Goal: Task Accomplishment & Management: Manage account settings

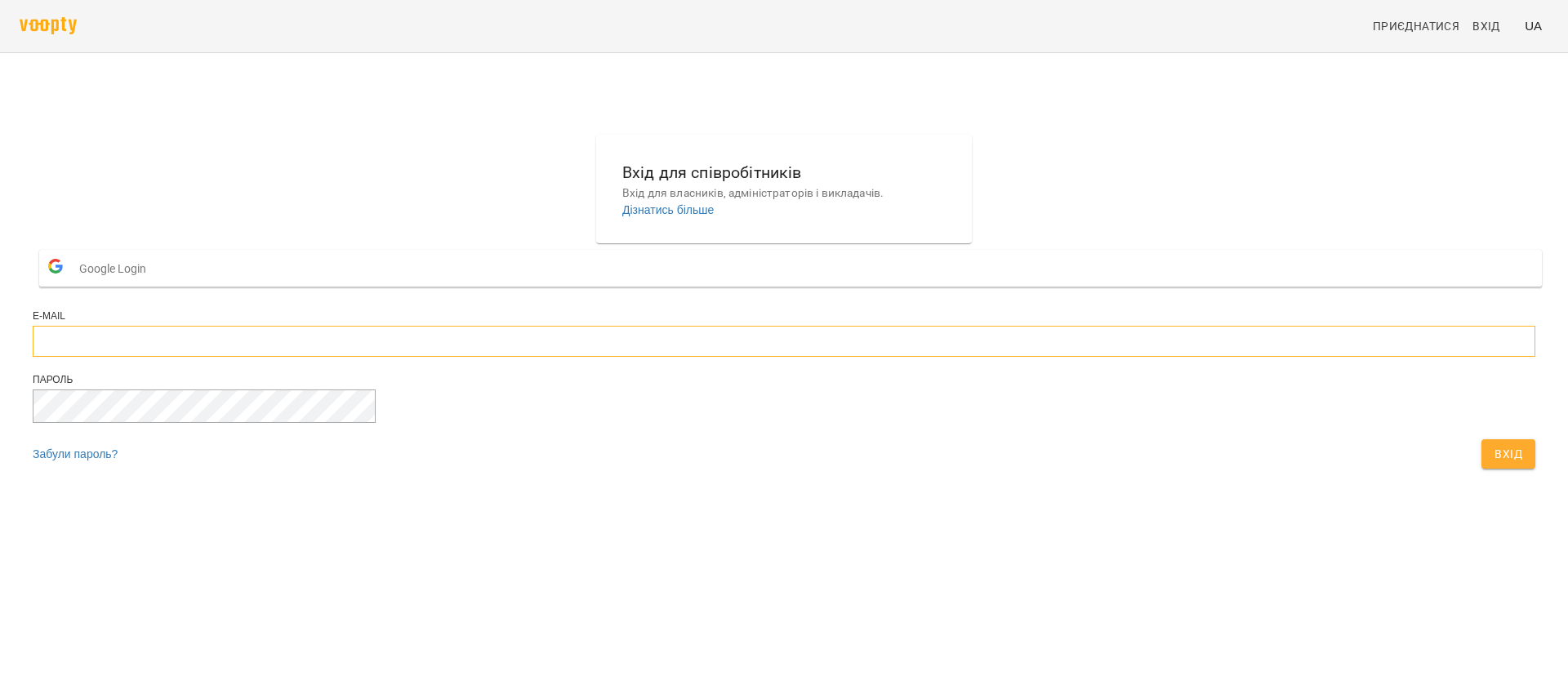
type input "**********"
click at [1495, 464] on span "Вхід" at bounding box center [1508, 454] width 27 height 20
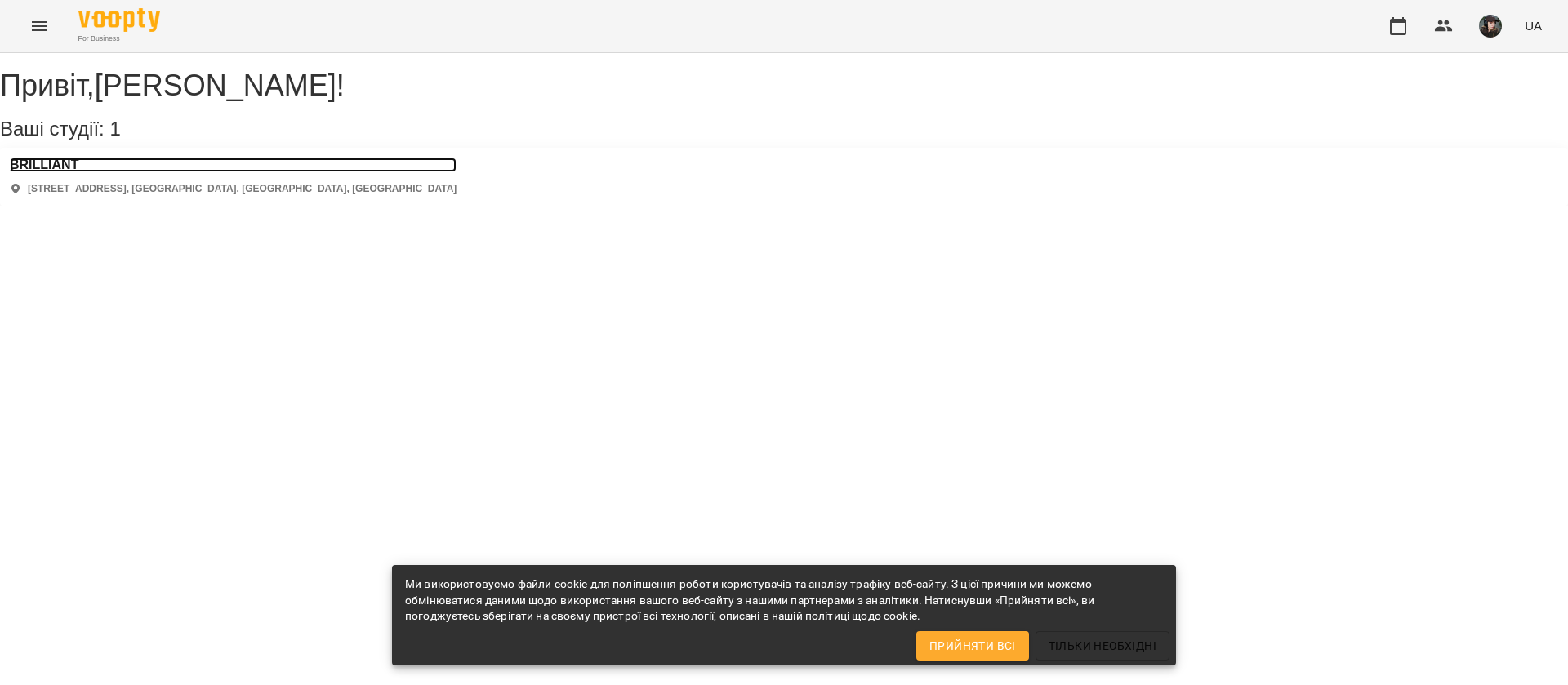
click at [67, 172] on h3 "BRILLIANT" at bounding box center [233, 165] width 446 height 15
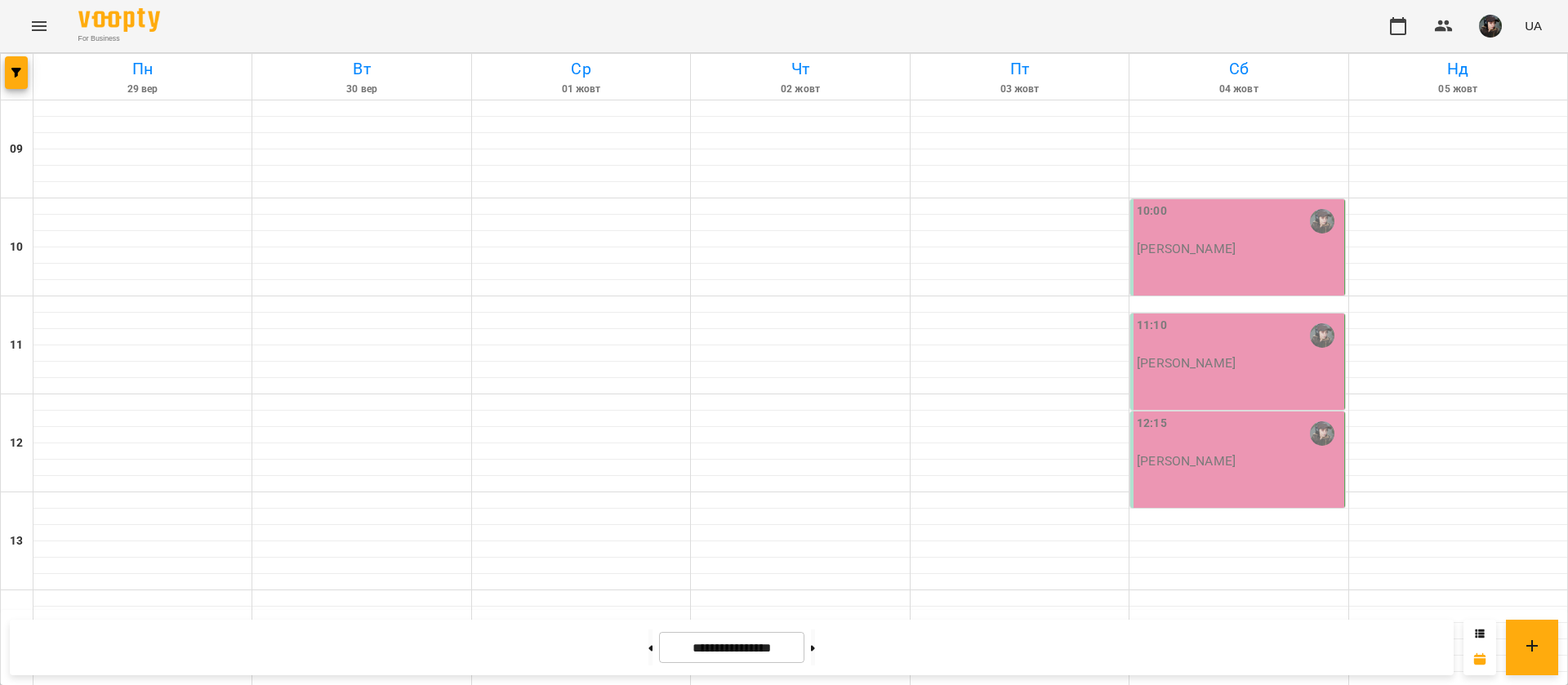
scroll to position [664, 0]
click at [649, 653] on button at bounding box center [650, 647] width 4 height 36
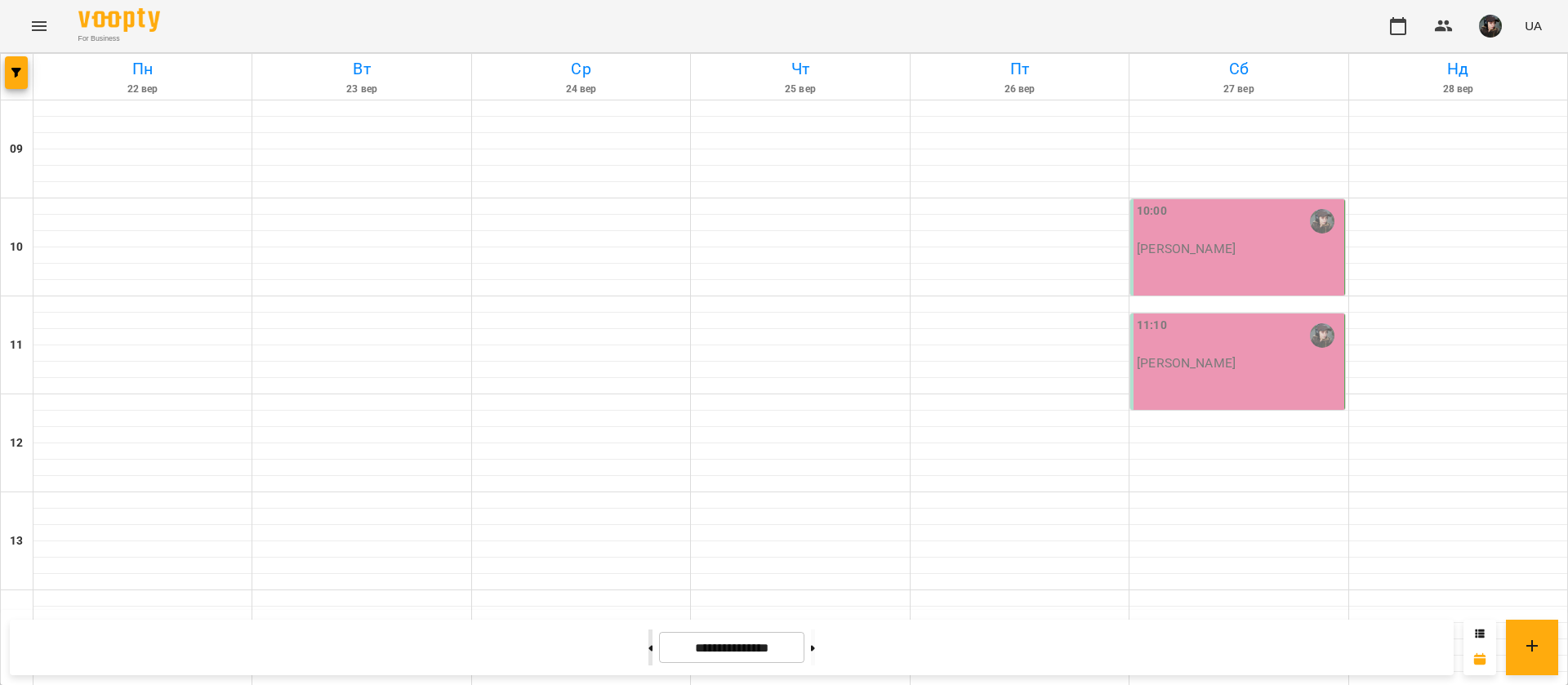
click at [649, 653] on button at bounding box center [650, 647] width 4 height 36
type input "**********"
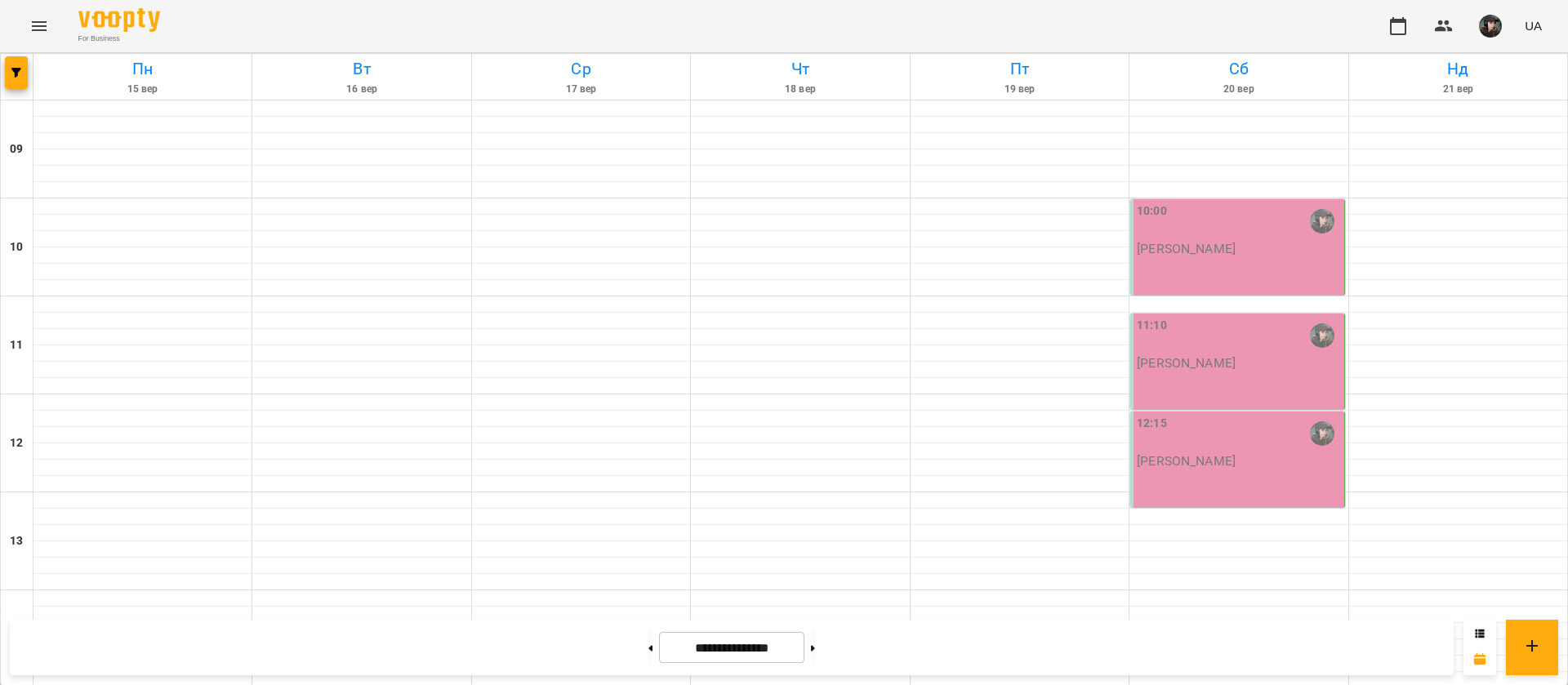
scroll to position [0, 0]
click at [1221, 252] on p "Бочарнікова Анастасія" at bounding box center [1186, 248] width 99 height 14
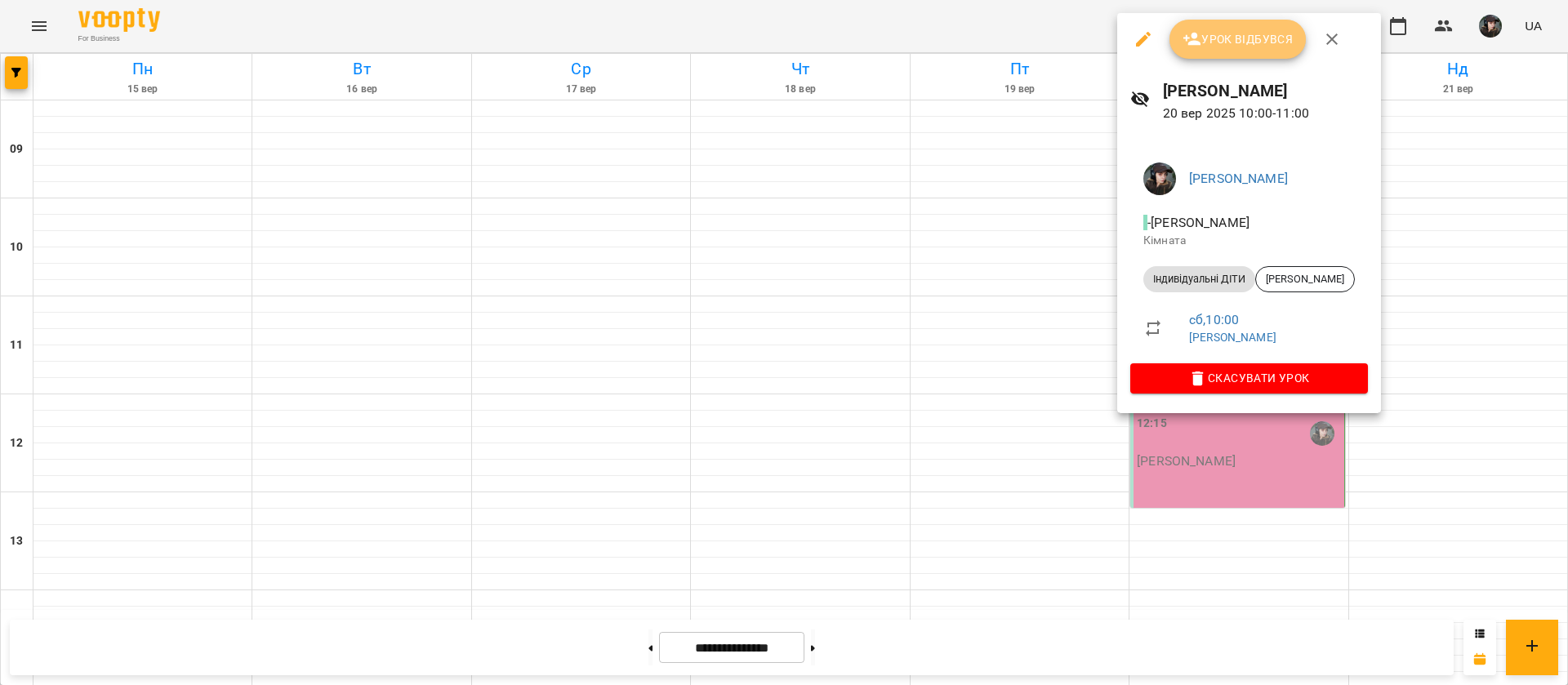
click at [1252, 43] on span "Урок відбувся" at bounding box center [1237, 39] width 111 height 20
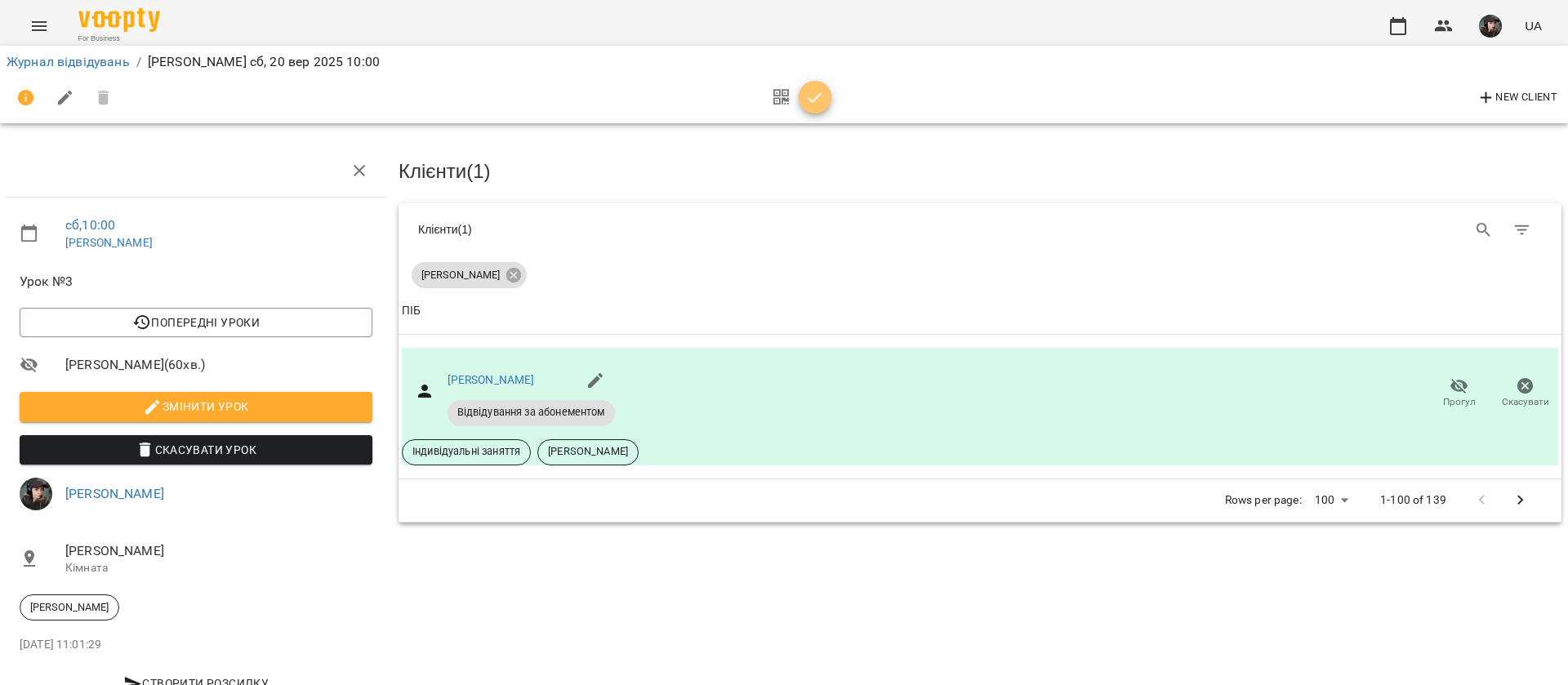
click at [809, 88] on icon "button" at bounding box center [815, 98] width 20 height 20
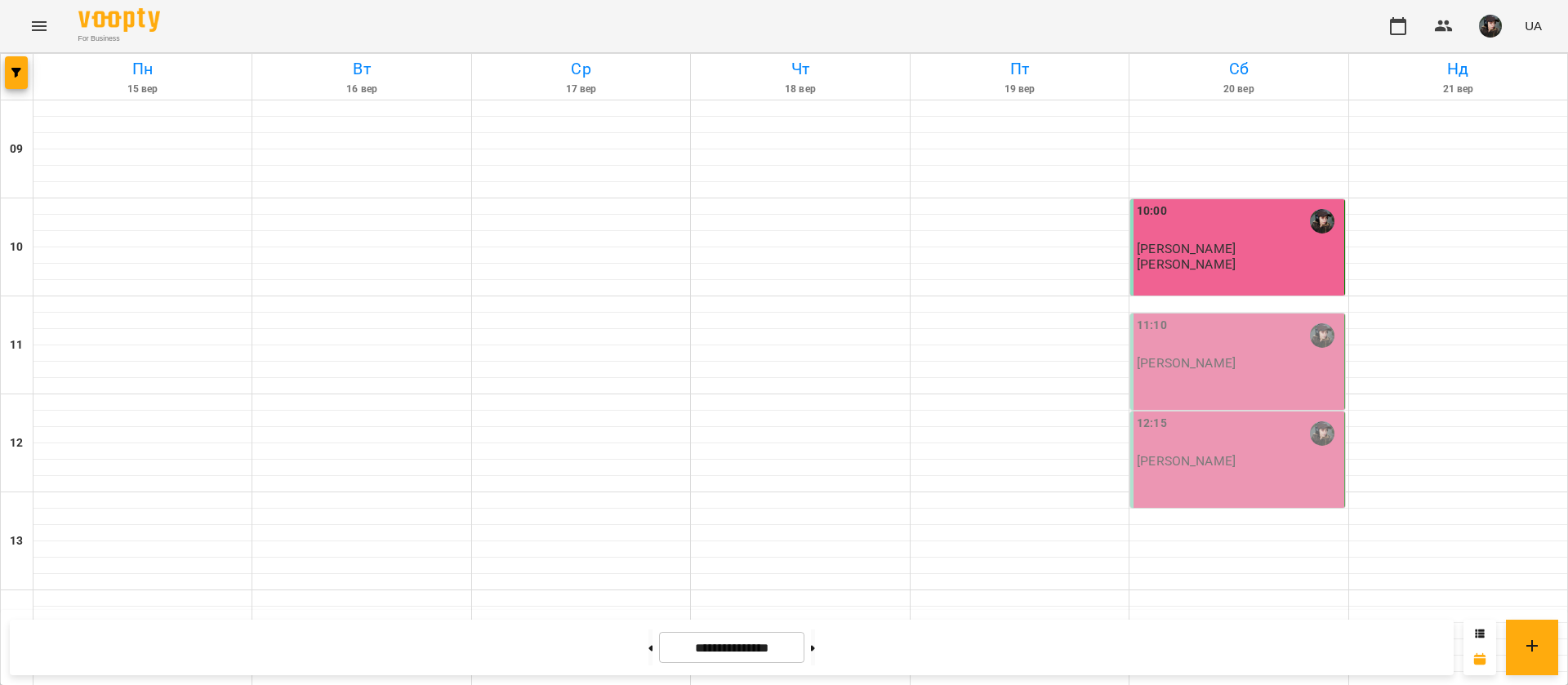
scroll to position [58, 0]
drag, startPoint x: 1214, startPoint y: 317, endPoint x: 547, endPoint y: 267, distance: 668.9
click at [547, 313] on div at bounding box center [581, 321] width 218 height 17
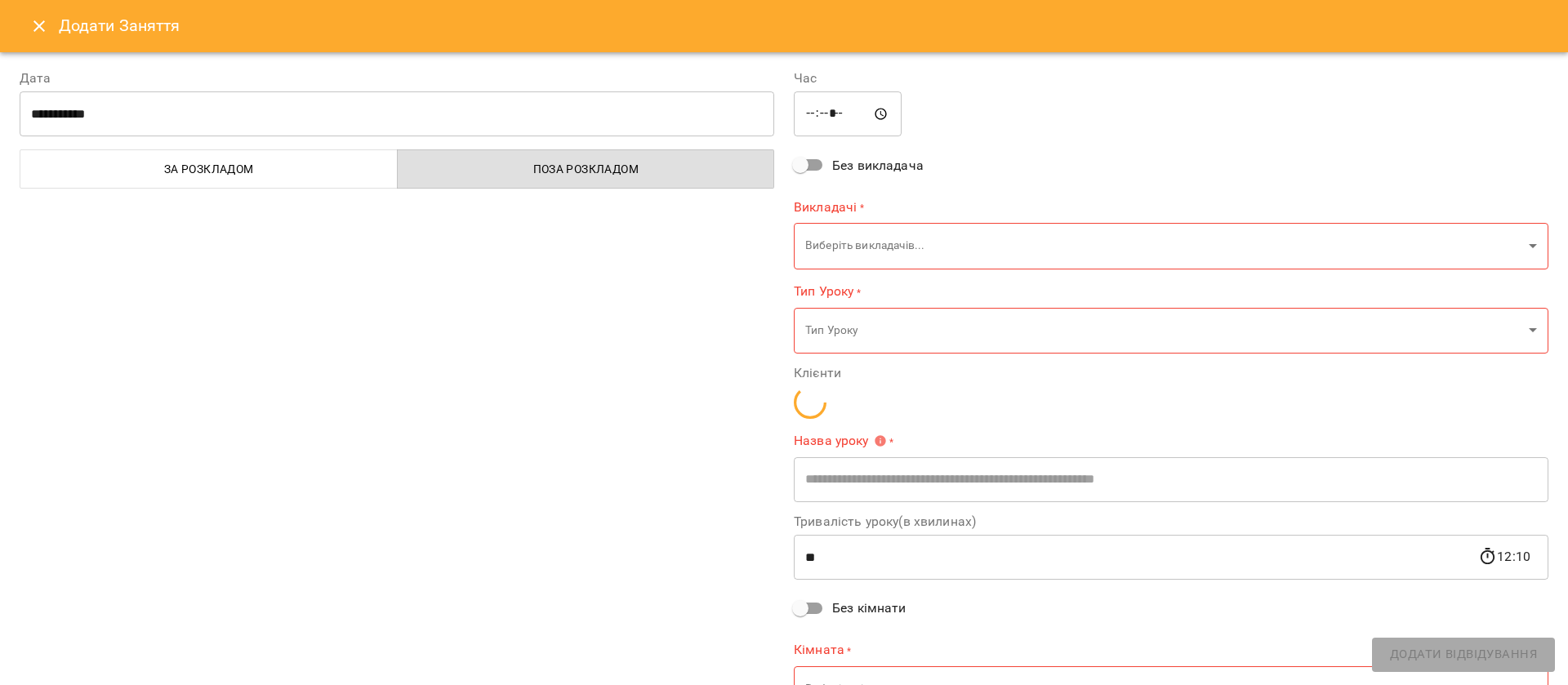
type input "**********"
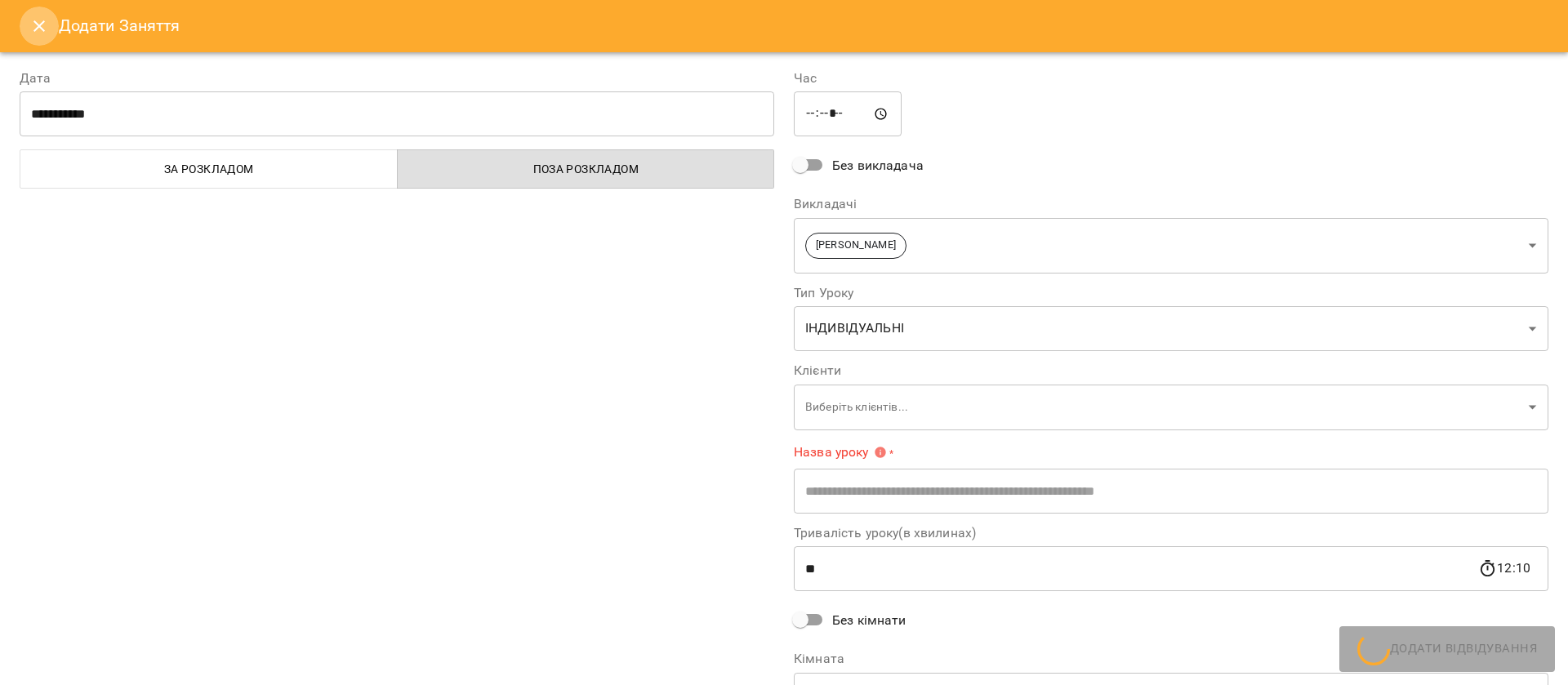
click at [46, 40] on button "Close" at bounding box center [39, 26] width 39 height 39
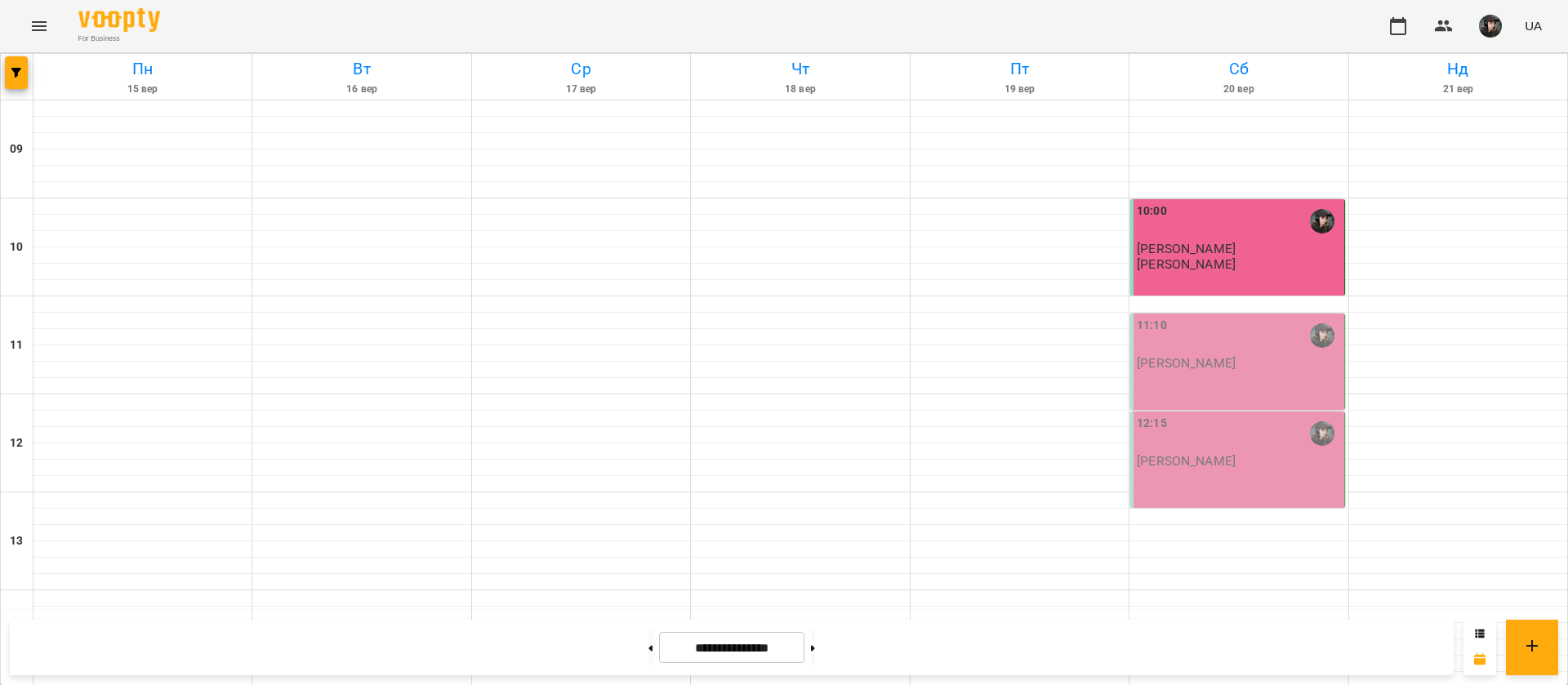
click at [1241, 317] on div "11:10 Лапкін Фелікс" at bounding box center [1237, 362] width 214 height 97
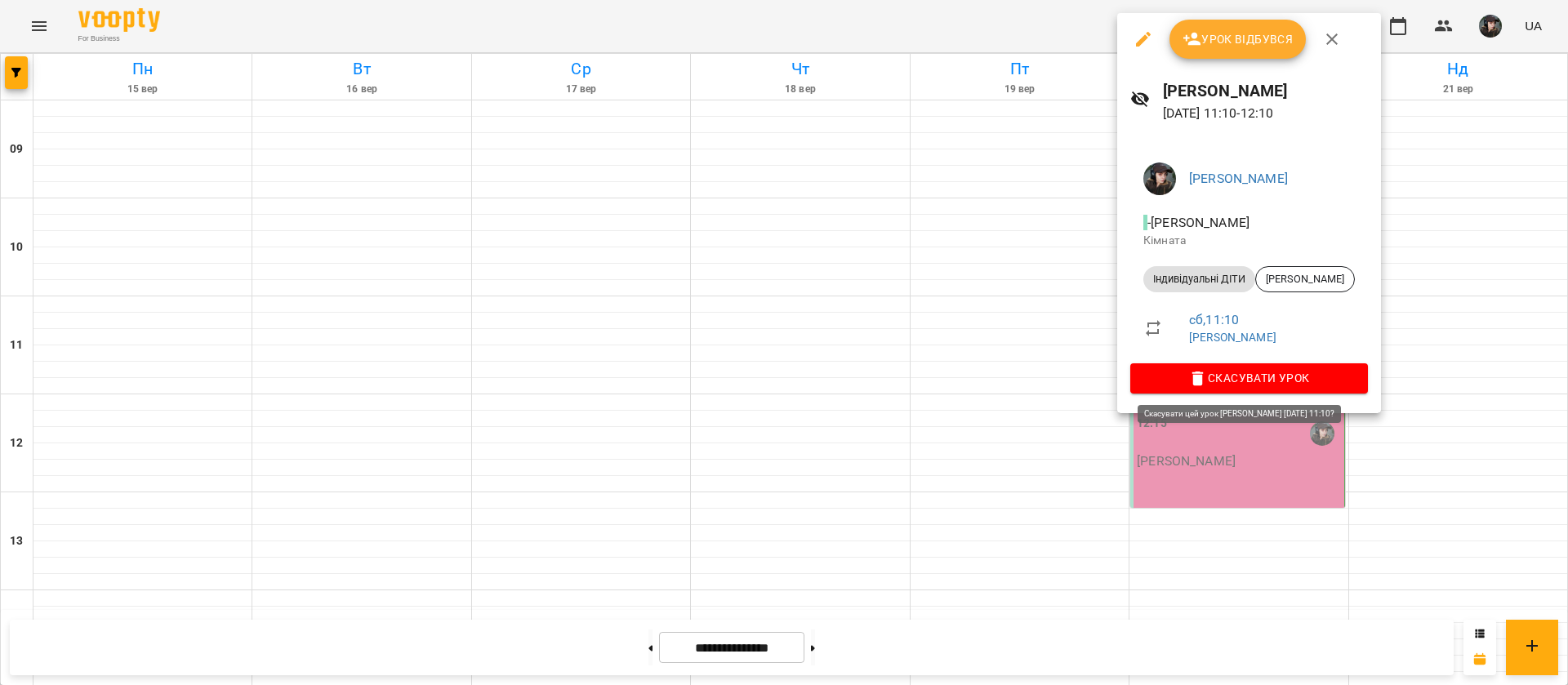
click at [1215, 380] on span "Скасувати Урок" at bounding box center [1249, 378] width 212 height 20
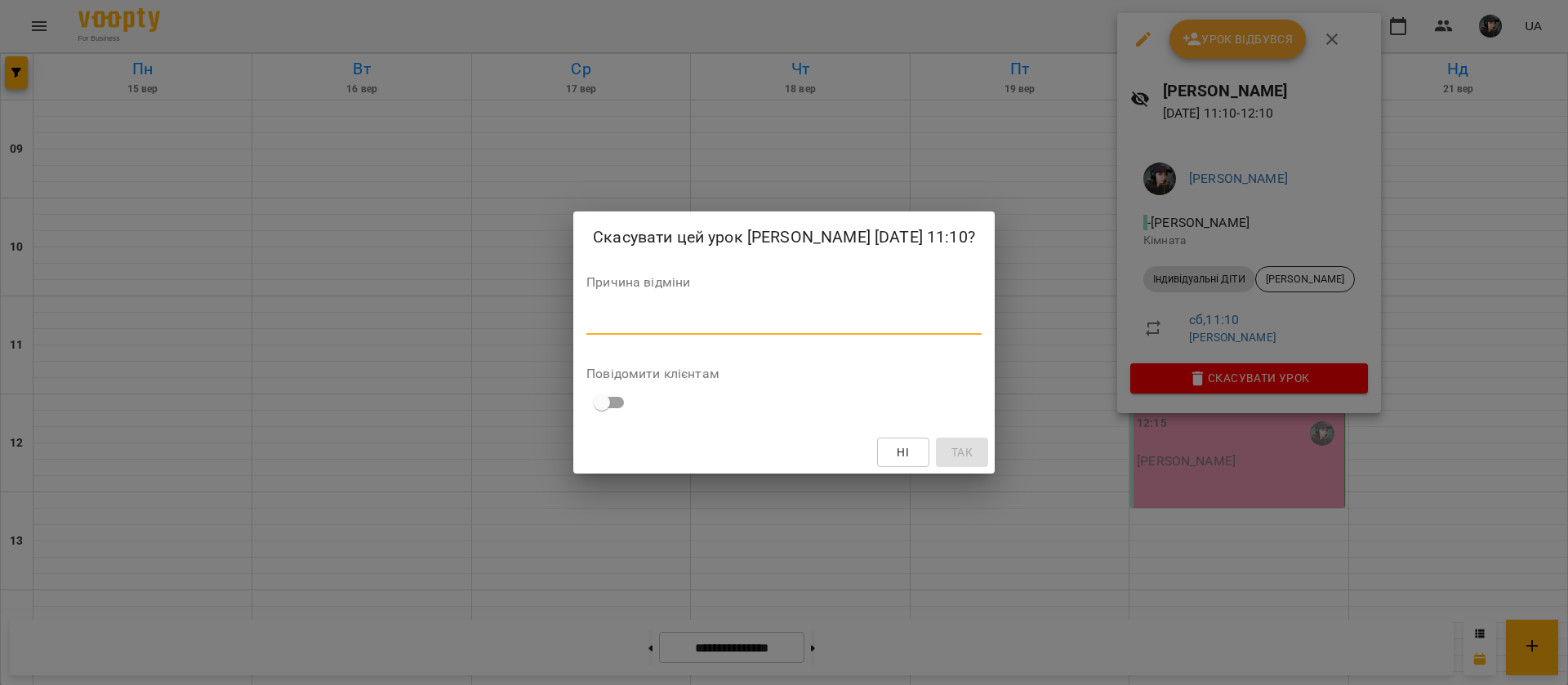
click at [699, 325] on textarea at bounding box center [784, 321] width 396 height 16
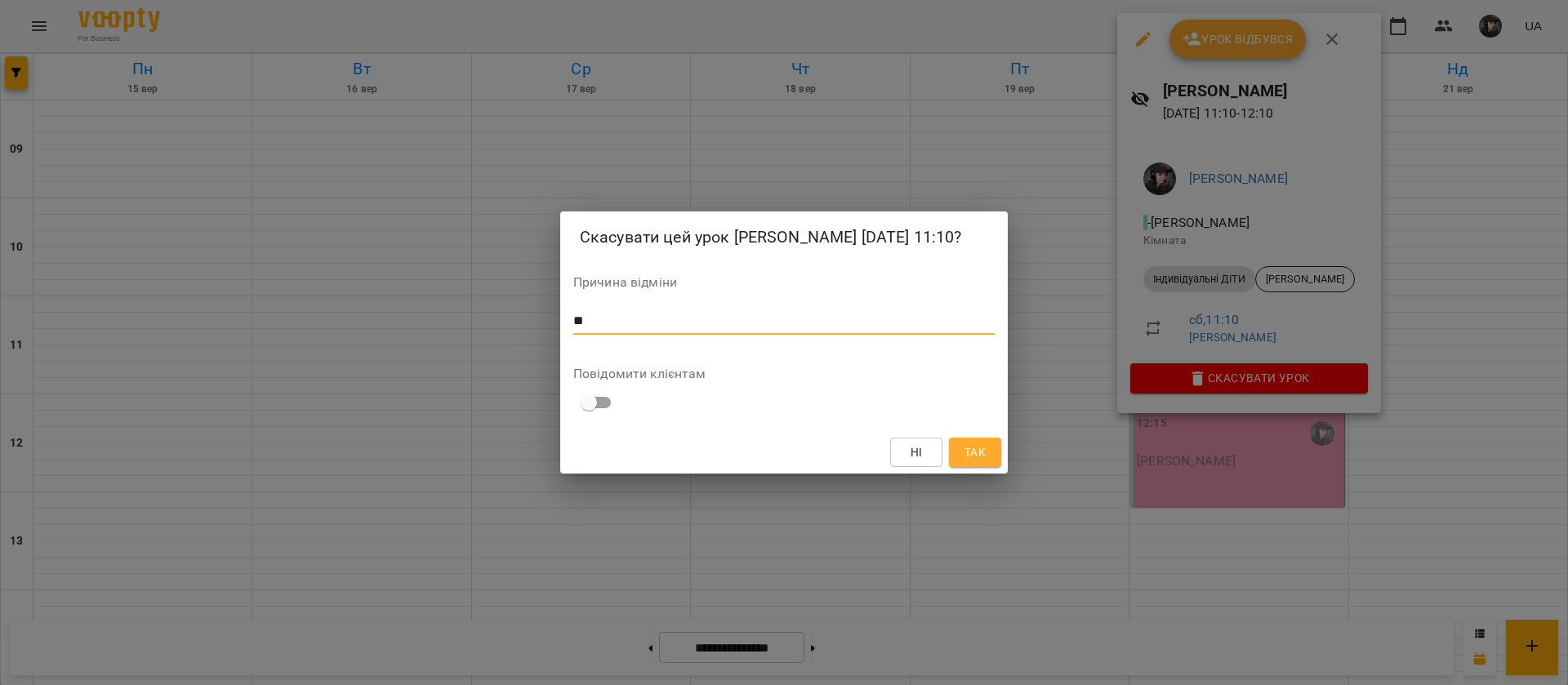
type textarea "*"
type textarea "*********"
click at [991, 457] on button "Так" at bounding box center [975, 452] width 52 height 29
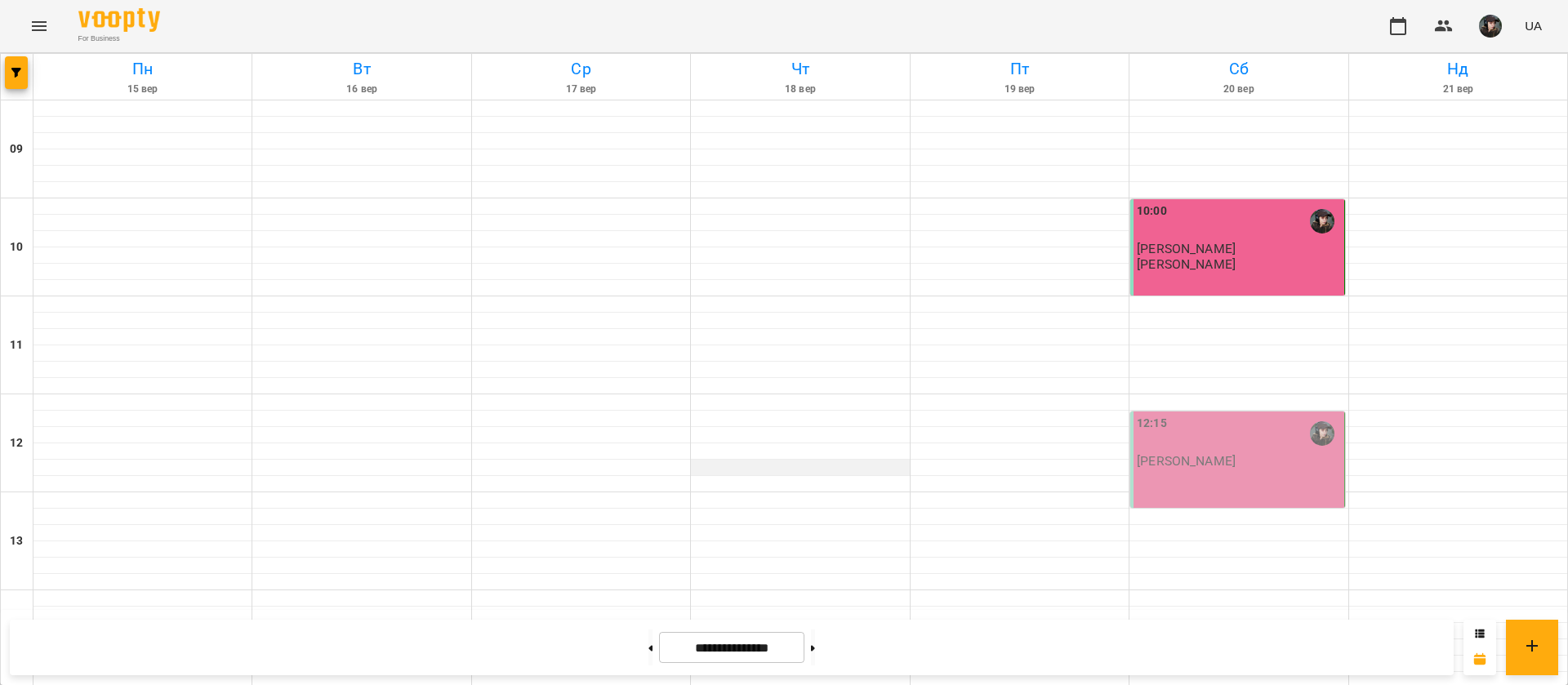
click at [768, 459] on div at bounding box center [800, 468] width 218 height 17
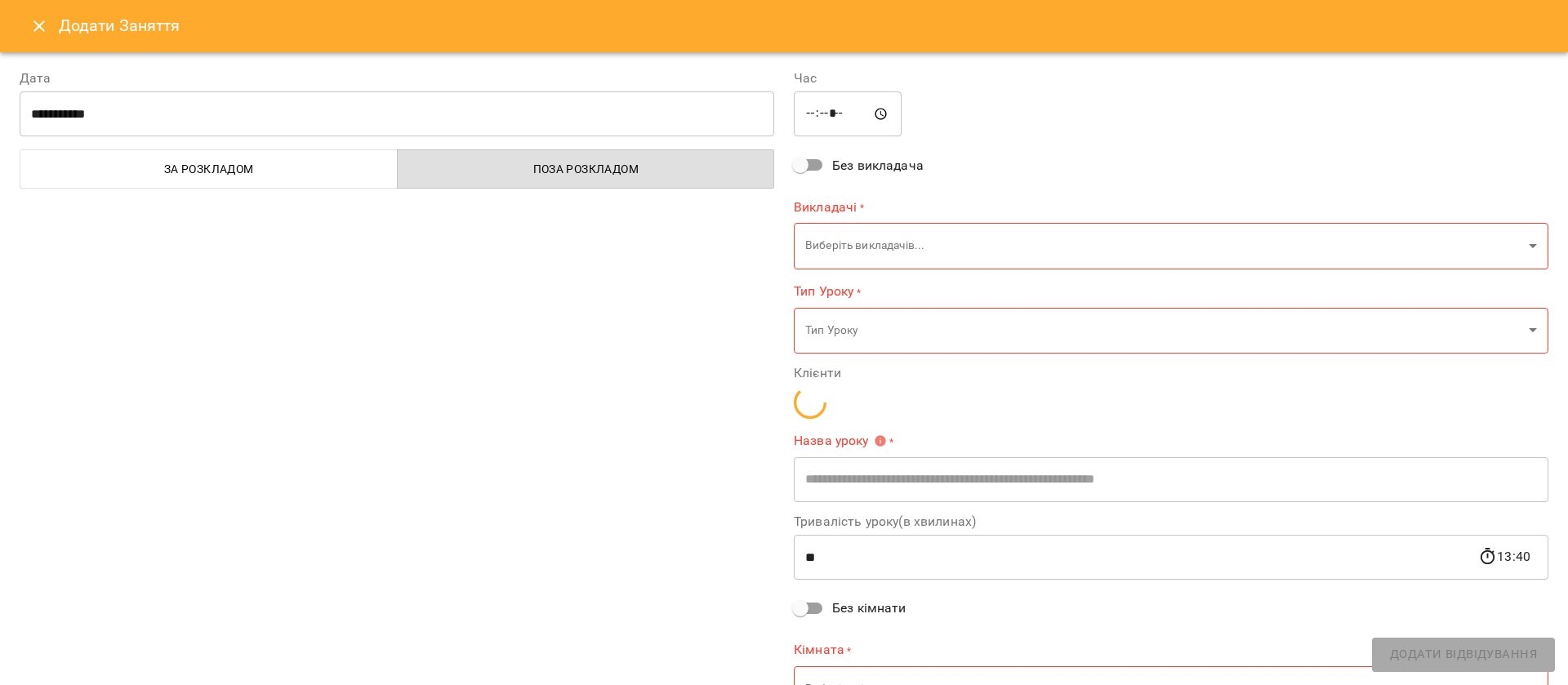
type input "**********"
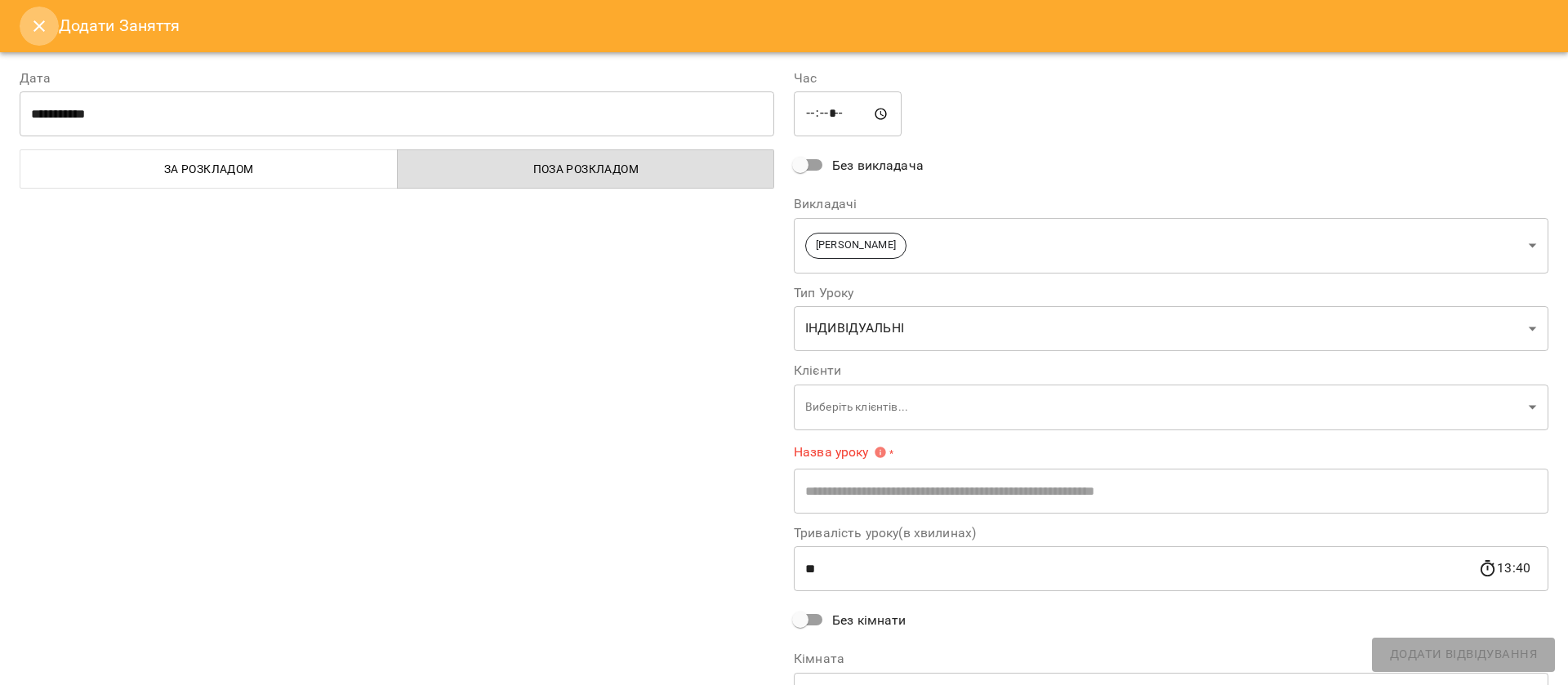
click at [36, 23] on icon "Close" at bounding box center [39, 27] width 12 height 12
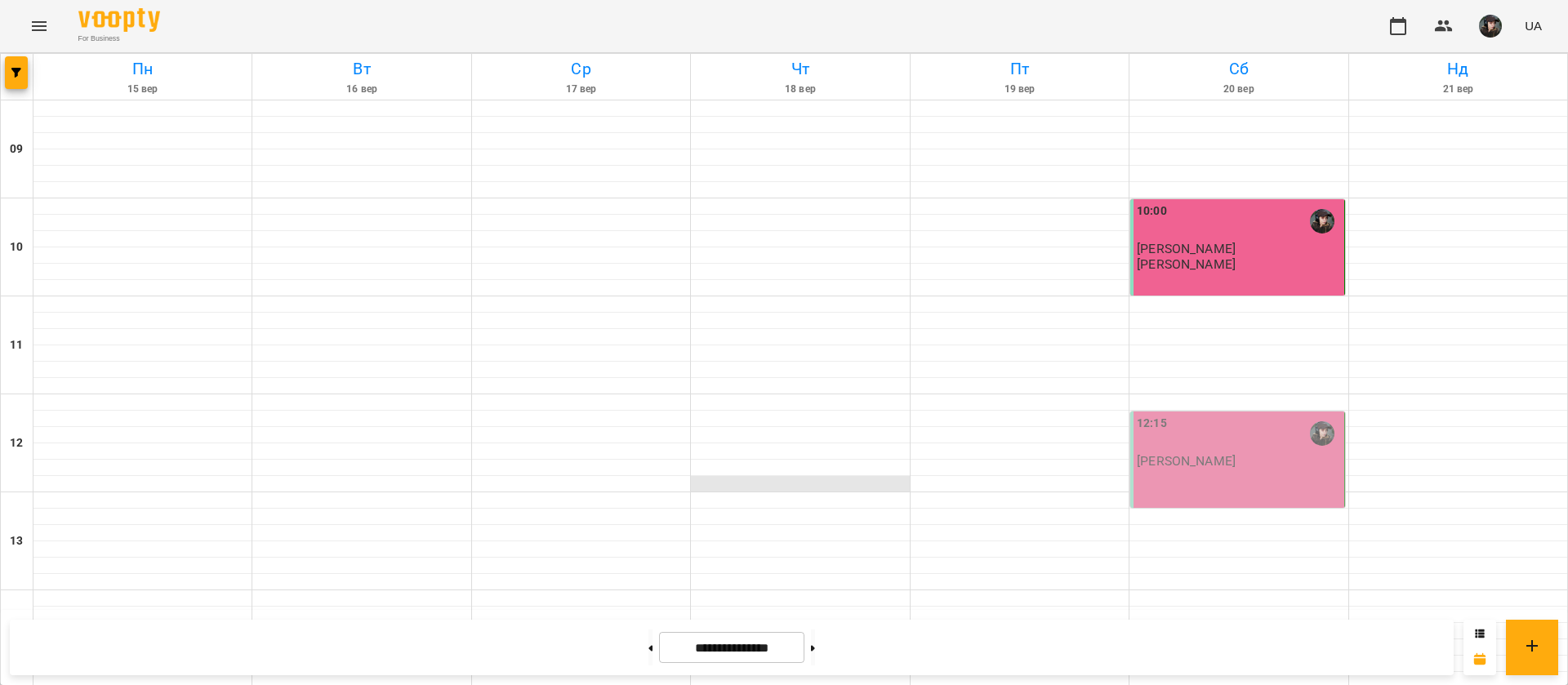
scroll to position [0, 0]
